Goal: Navigation & Orientation: Find specific page/section

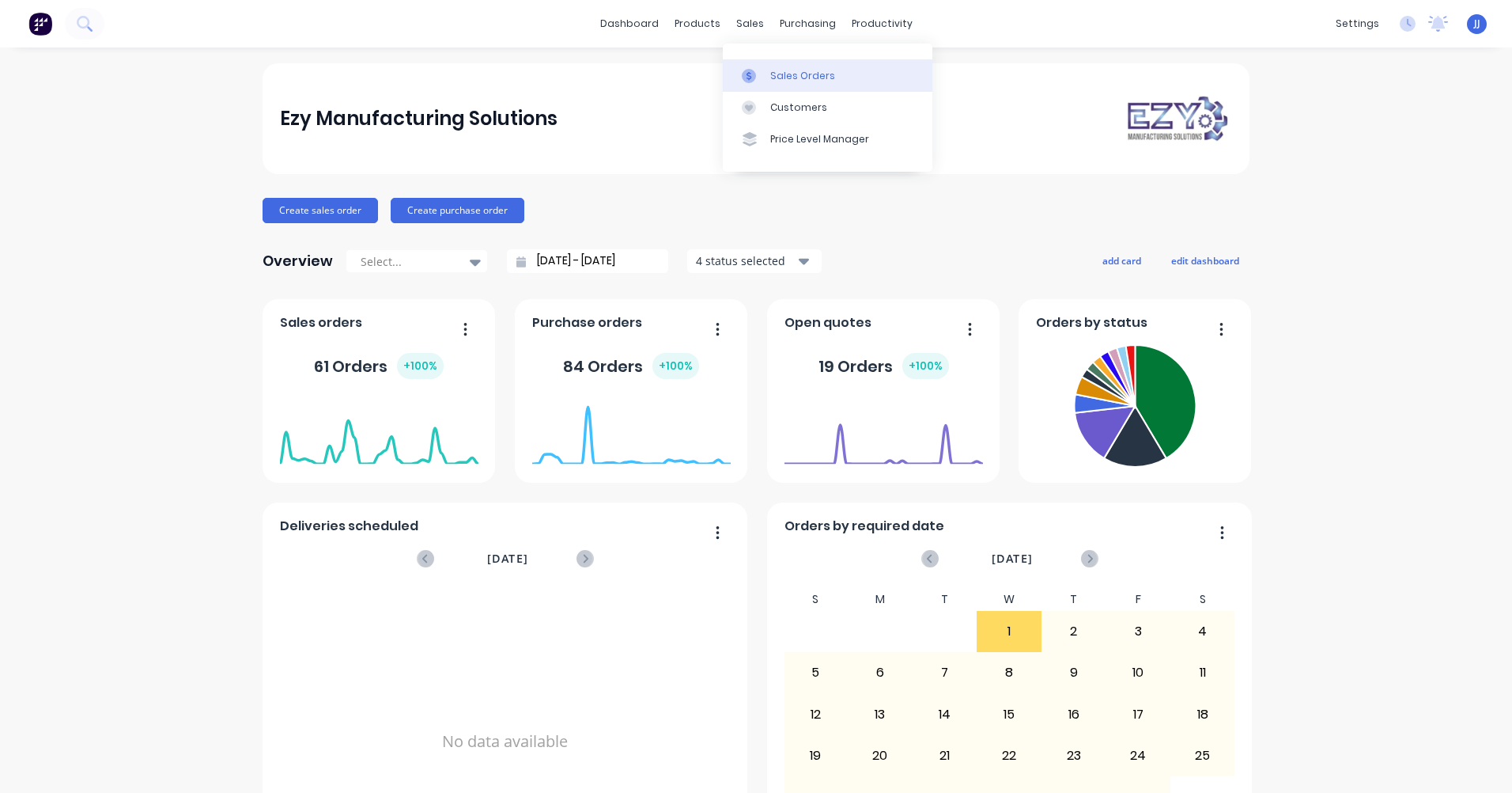
click at [791, 79] on div "Sales Orders" at bounding box center [803, 76] width 65 height 14
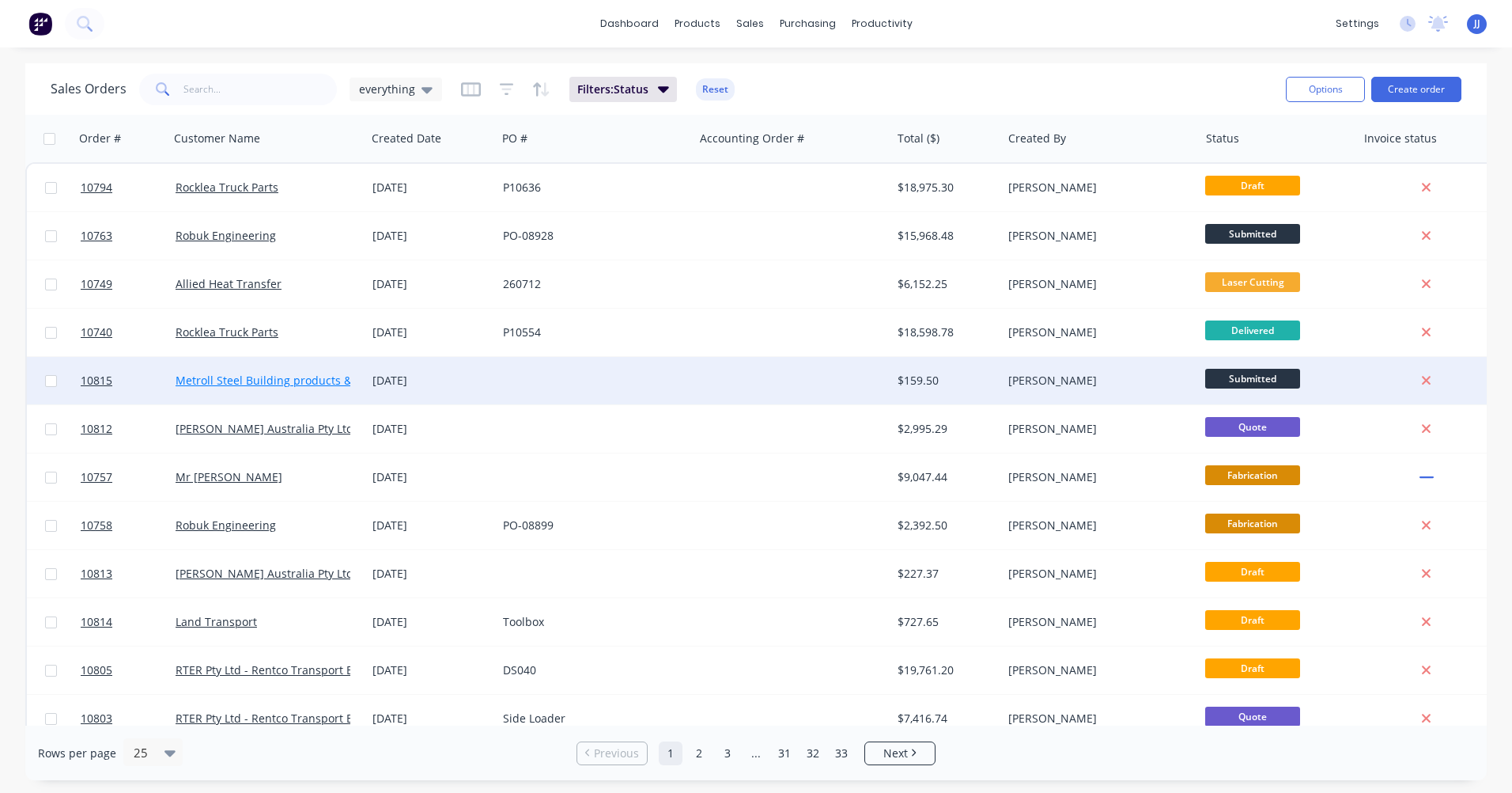
click at [298, 377] on link "Metroll Steel Building products & Solutions" at bounding box center [290, 379] width 229 height 15
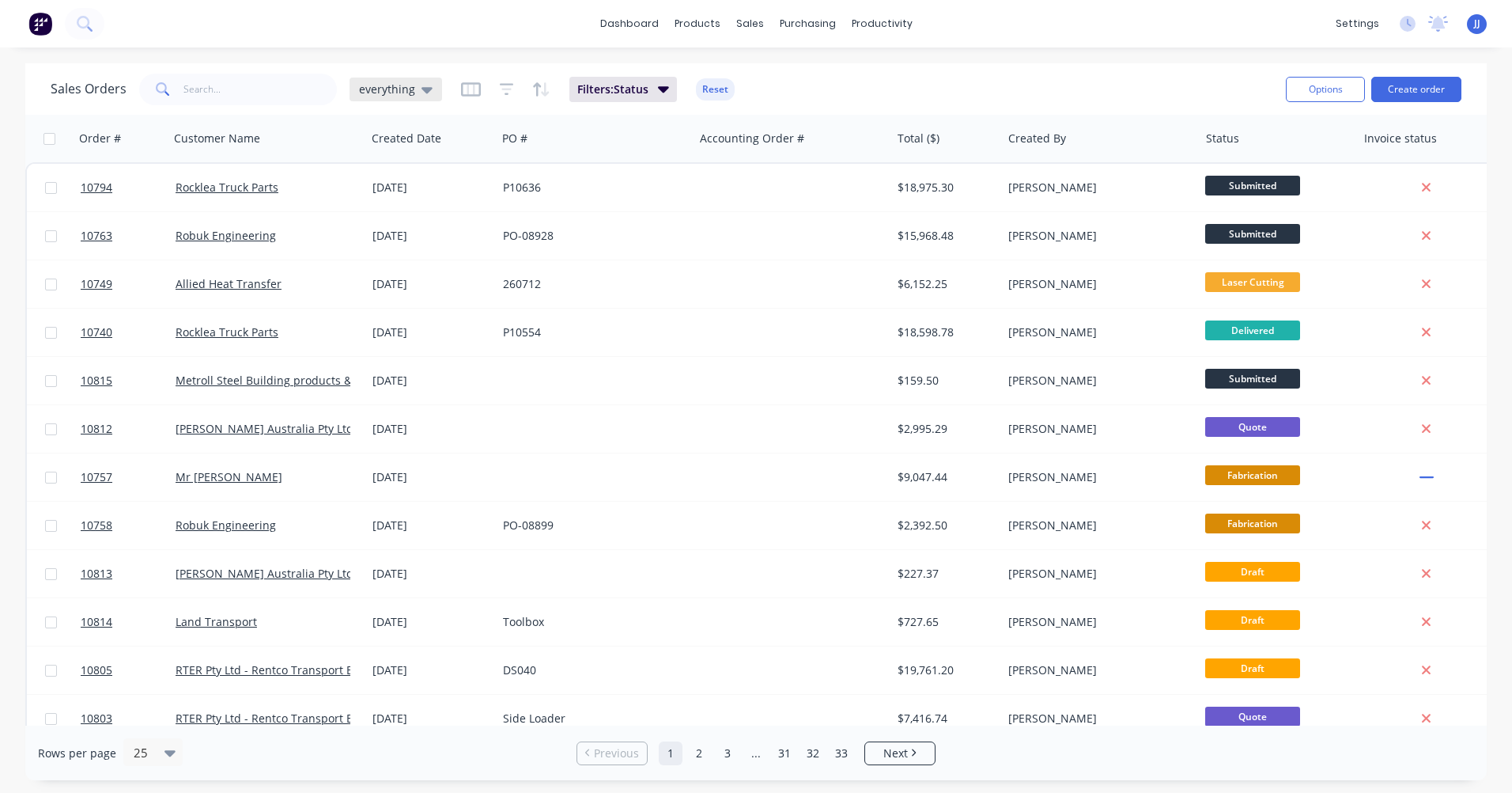
click at [423, 90] on icon at bounding box center [426, 90] width 11 height 6
click at [469, 88] on icon "button" at bounding box center [471, 90] width 20 height 16
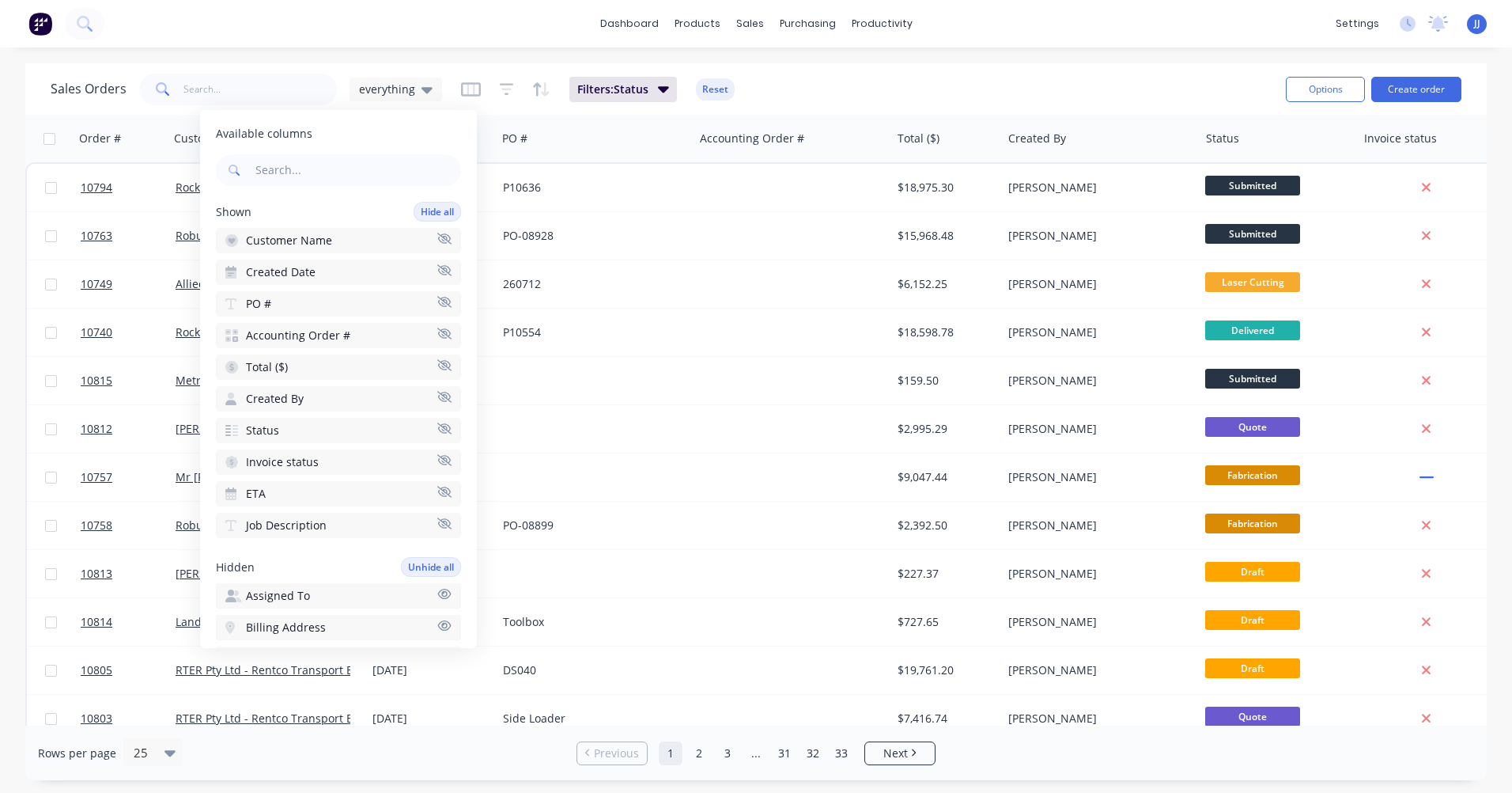
click at [410, 361] on button "Total ($)" at bounding box center [339, 367] width 245 height 26
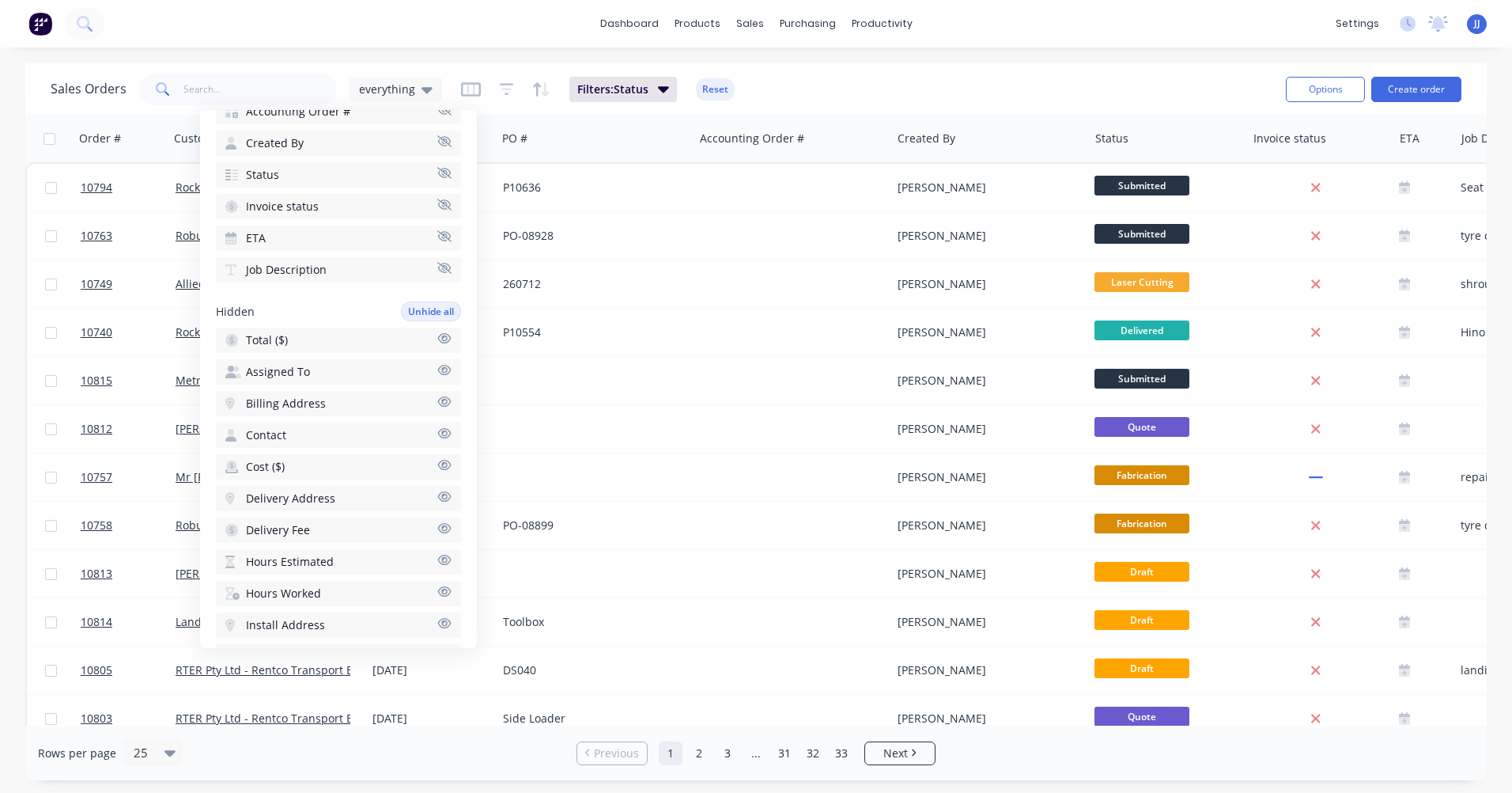
scroll to position [237, 0]
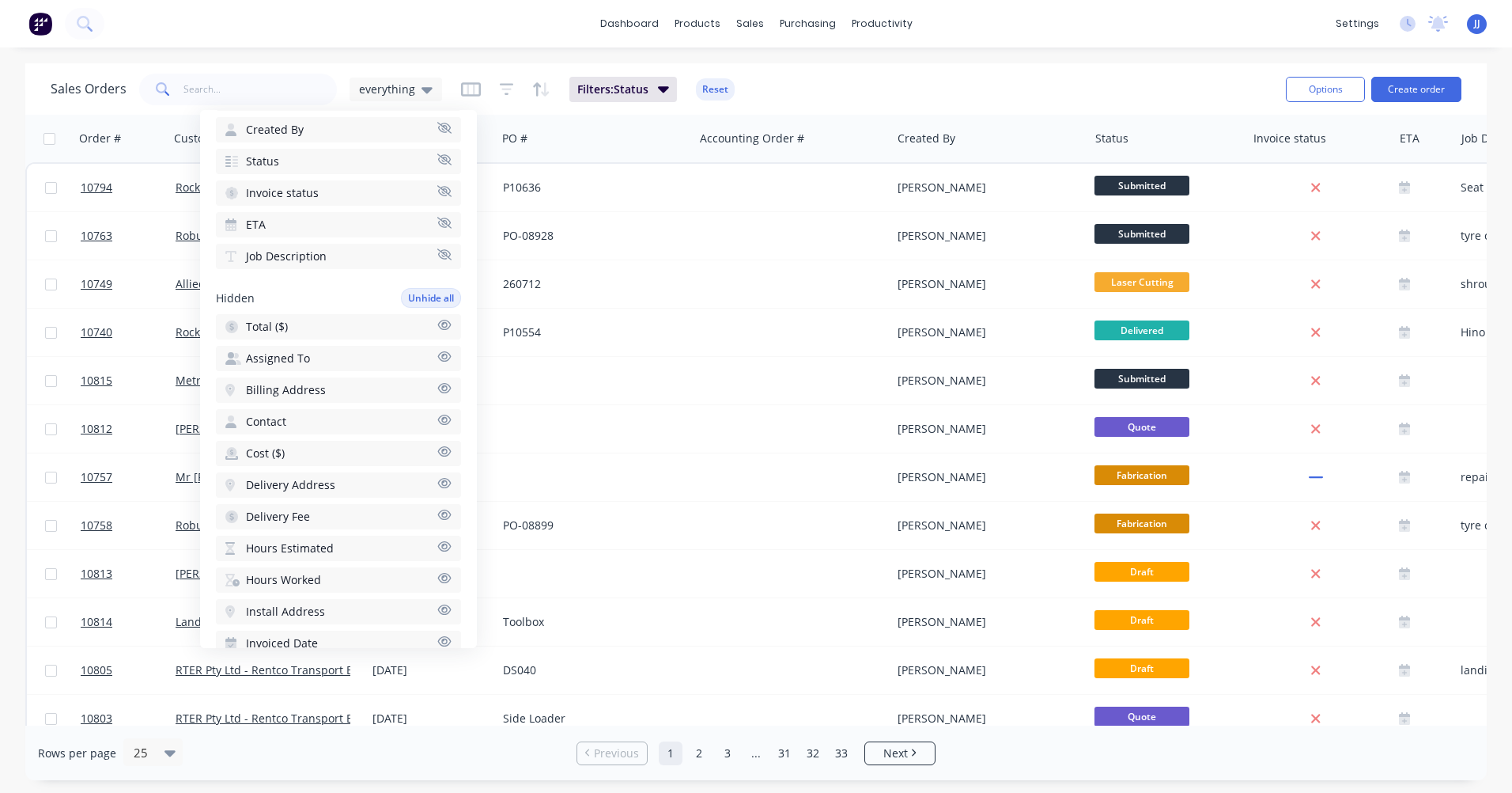
click at [438, 326] on icon "button" at bounding box center [445, 325] width 14 height 10
click at [423, 453] on button "Cost ($)" at bounding box center [339, 453] width 245 height 26
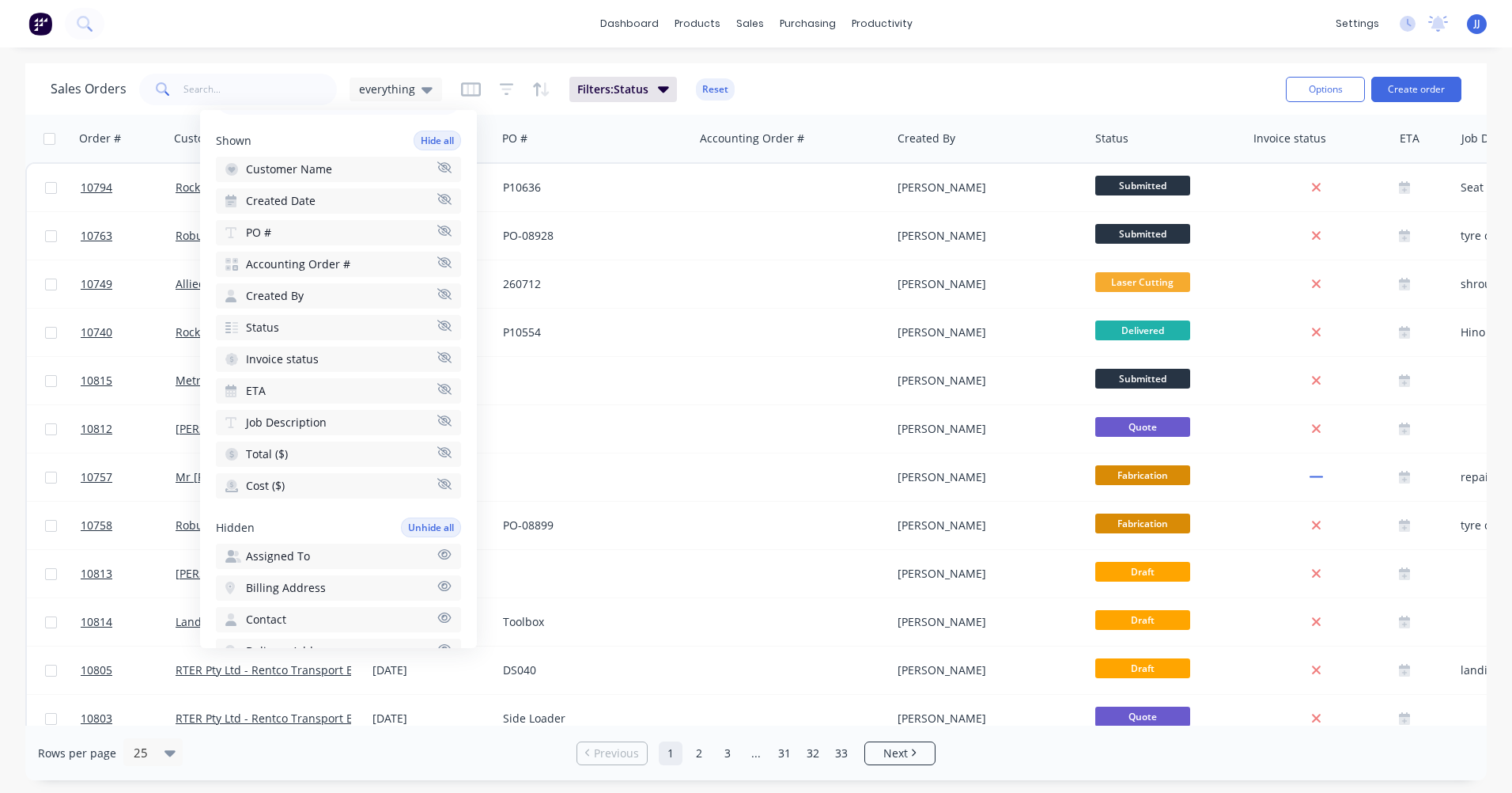
scroll to position [0, 0]
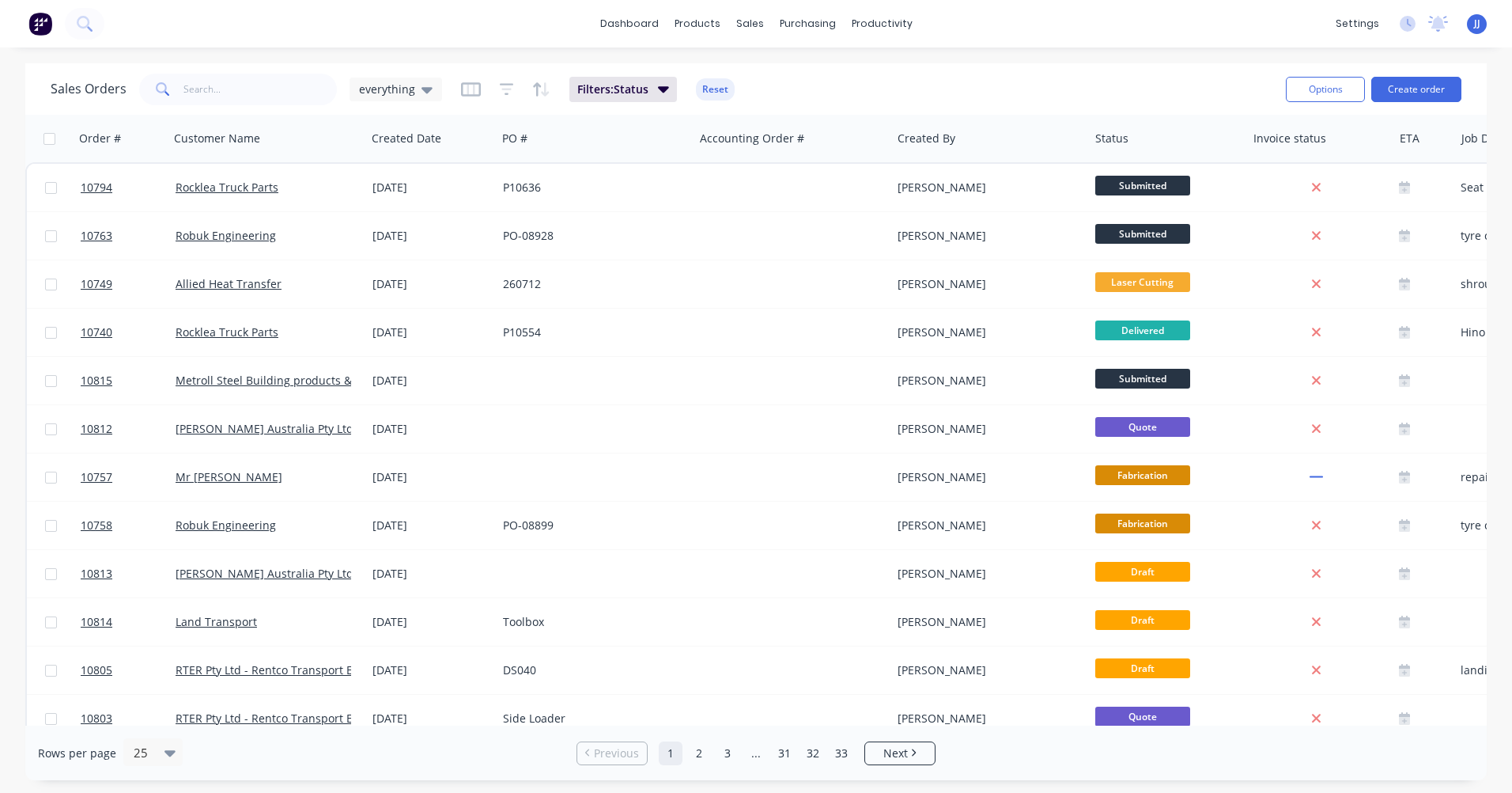
click at [956, 21] on div "dashboard products sales purchasing productivity dashboard products Product Cat…" at bounding box center [756, 24] width 1512 height 47
